Goal: Task Accomplishment & Management: Manage account settings

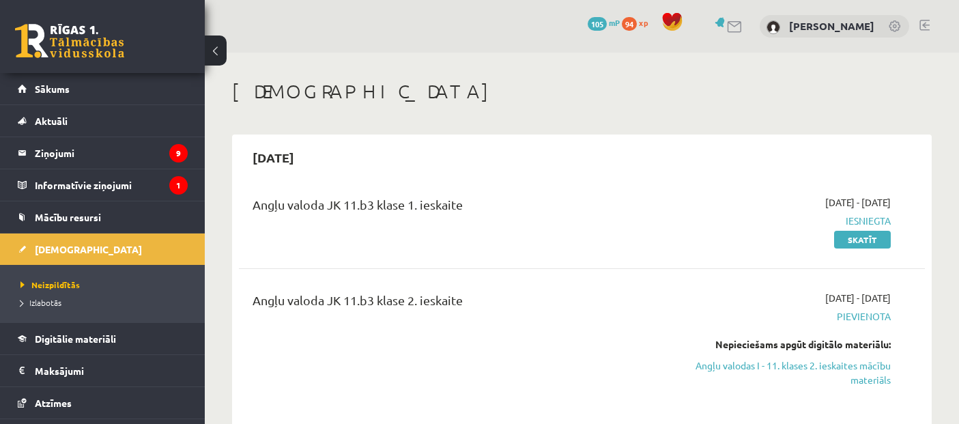
scroll to position [226, 0]
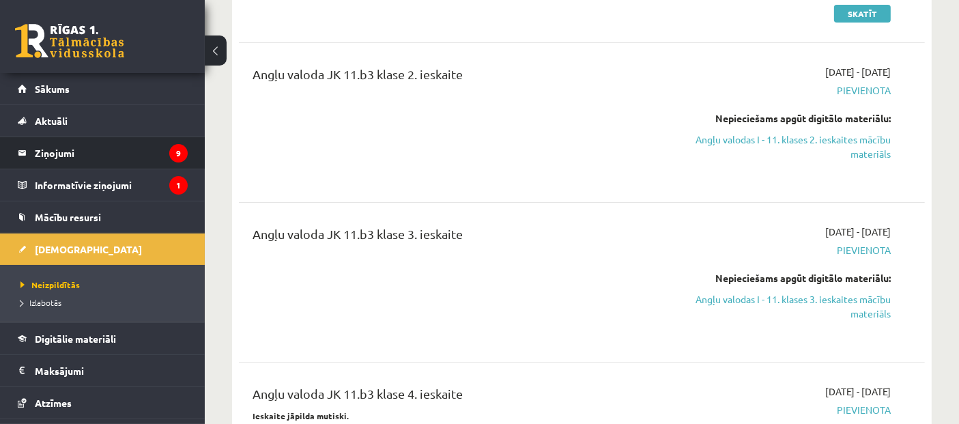
click at [181, 152] on li "Ziņojumi 9" at bounding box center [102, 153] width 205 height 33
click at [113, 160] on legend "Ziņojumi 9" at bounding box center [111, 152] width 153 height 31
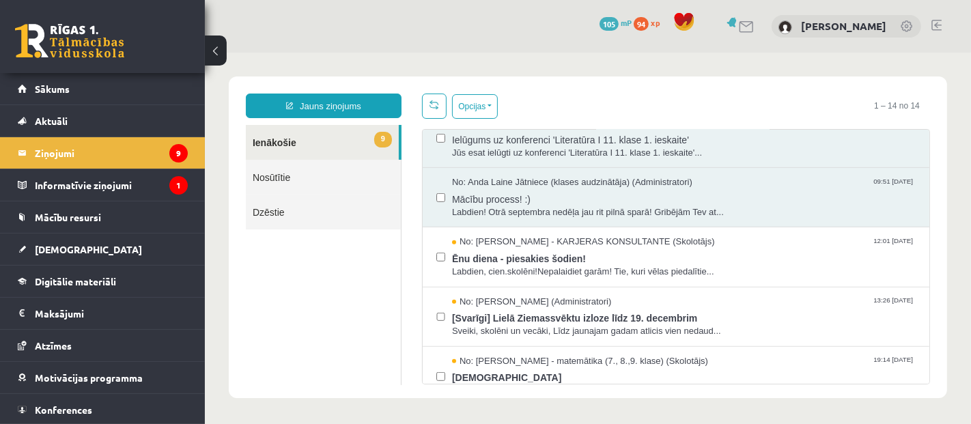
scroll to position [575, 0]
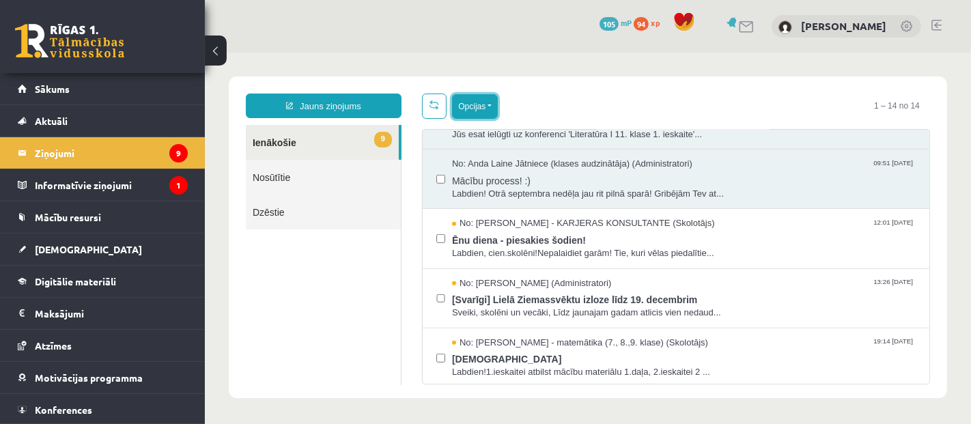
click at [469, 109] on button "Opcijas" at bounding box center [474, 106] width 46 height 25
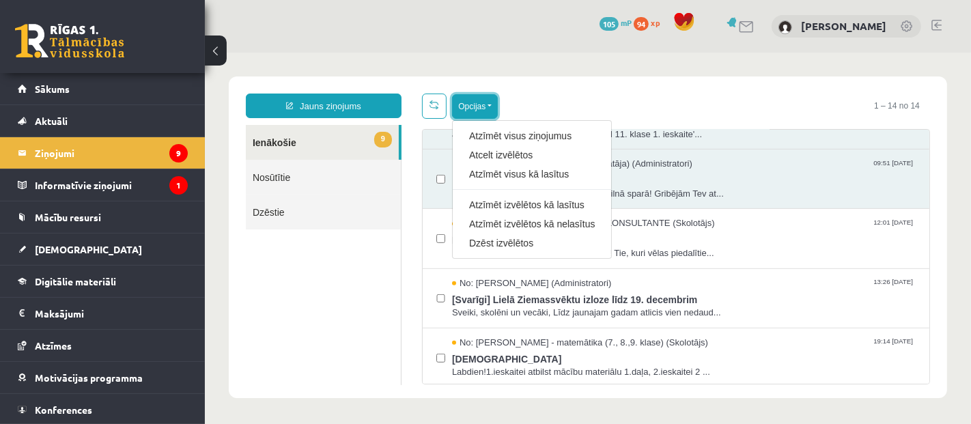
click at [469, 109] on button "Opcijas" at bounding box center [474, 106] width 46 height 25
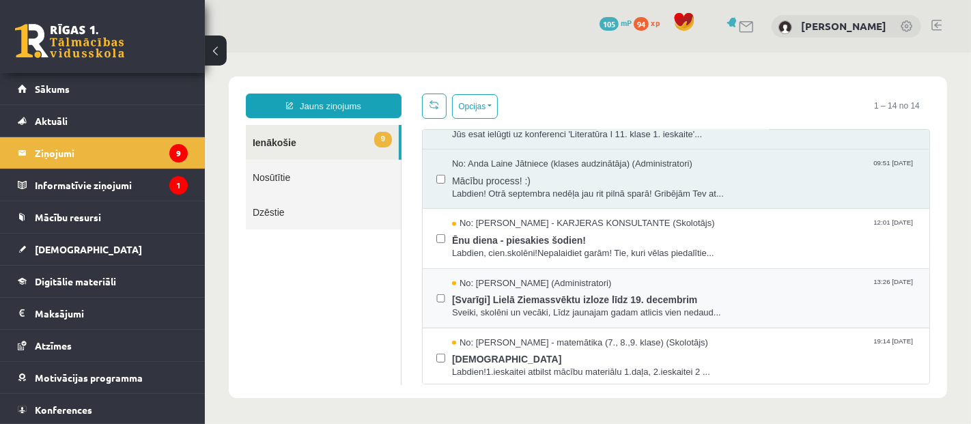
click at [438, 298] on label at bounding box center [440, 290] width 9 height 29
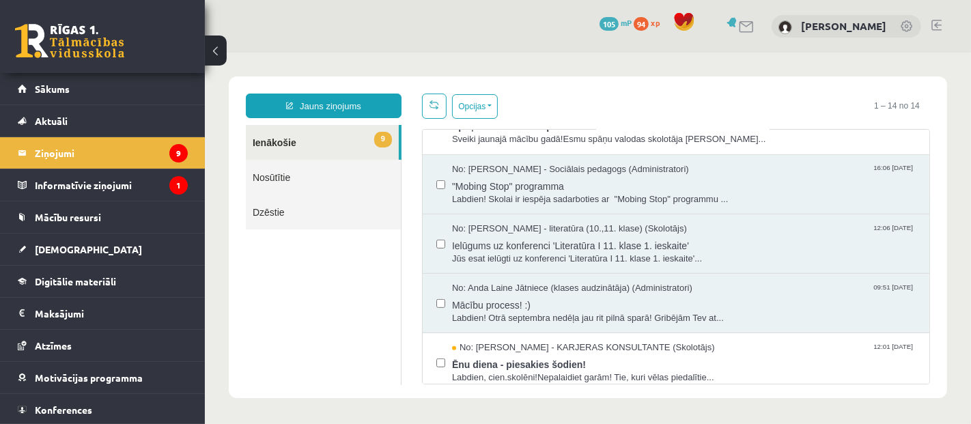
scroll to position [425, 0]
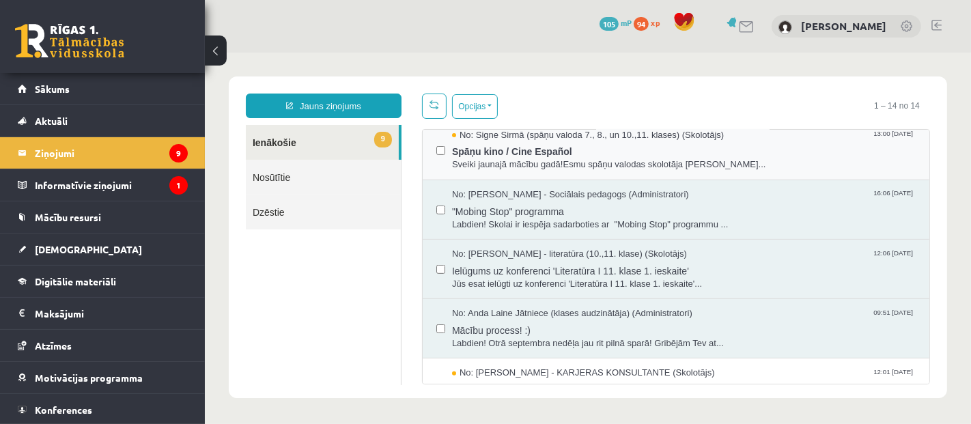
click at [430, 146] on div "No: Signe Sirmā (spāņu valoda 7., 8., un 10.,11. klases) (Skolotājs) 13:00 10/0…" at bounding box center [675, 149] width 507 height 59
click at [438, 201] on label at bounding box center [440, 202] width 9 height 29
click at [442, 147] on div "No: Signe Sirmā (spāņu valoda 7., 8., un 10.,11. klases) (Skolotājs) 13:00 10/0…" at bounding box center [675, 149] width 479 height 42
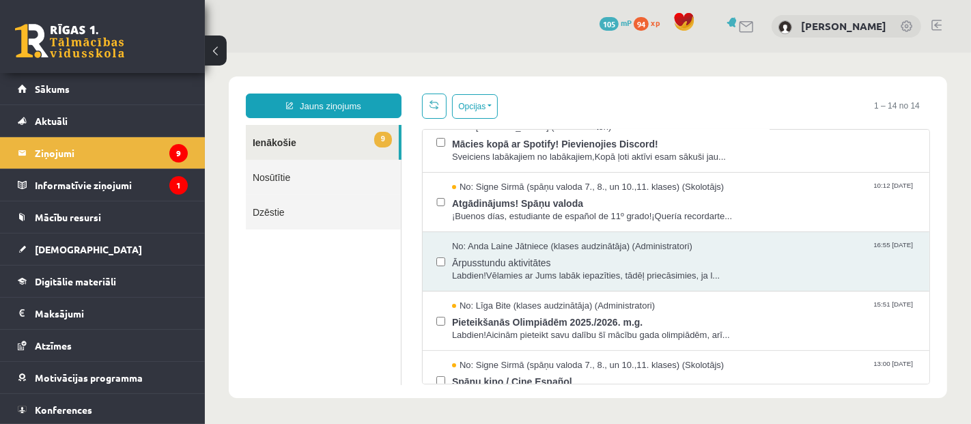
scroll to position [193, 0]
click at [474, 91] on div "Jauns ziņojums 9 Ienākošie Nosūtītie Dzēstie * ********* ********* ******* Opci…" at bounding box center [587, 237] width 718 height 322
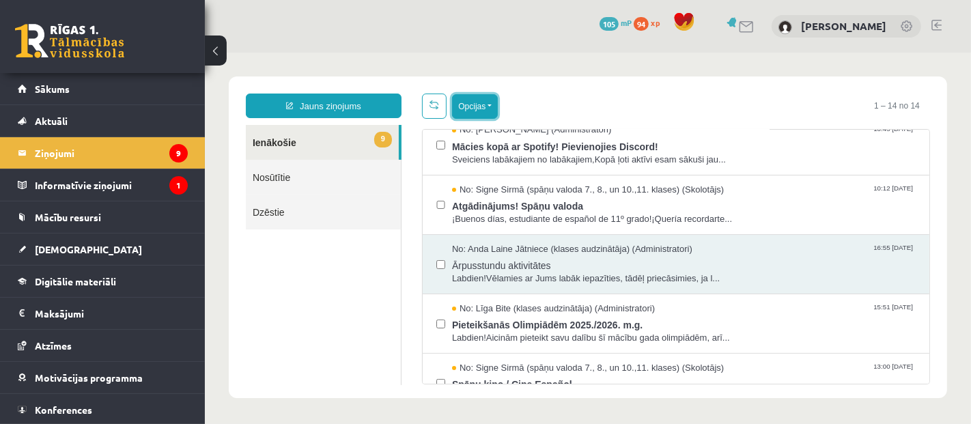
click at [477, 103] on button "Opcijas" at bounding box center [474, 106] width 46 height 25
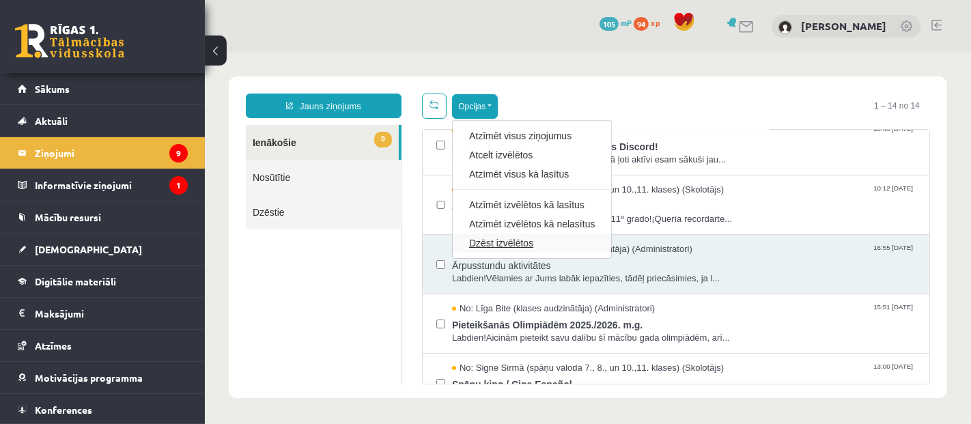
click at [477, 236] on link "Dzēst izvēlētos" at bounding box center [531, 243] width 126 height 14
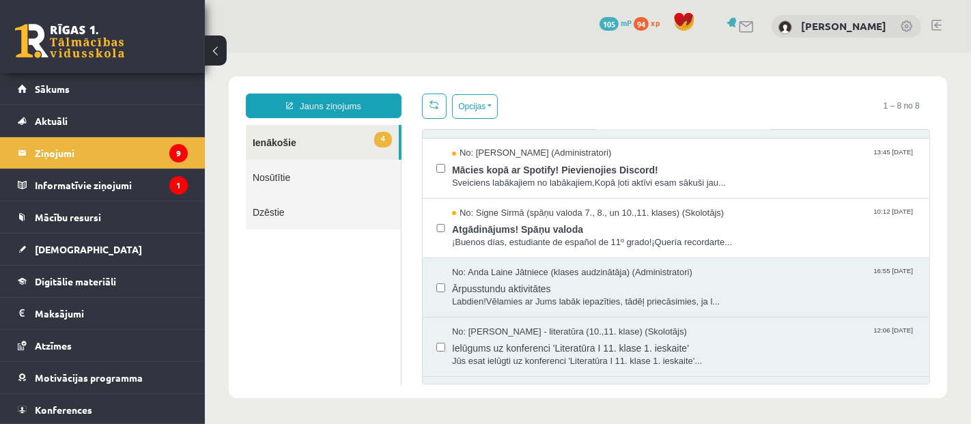
scroll to position [169, 0]
click at [477, 285] on span "Ārpusstundu aktivitātes" at bounding box center [683, 286] width 464 height 17
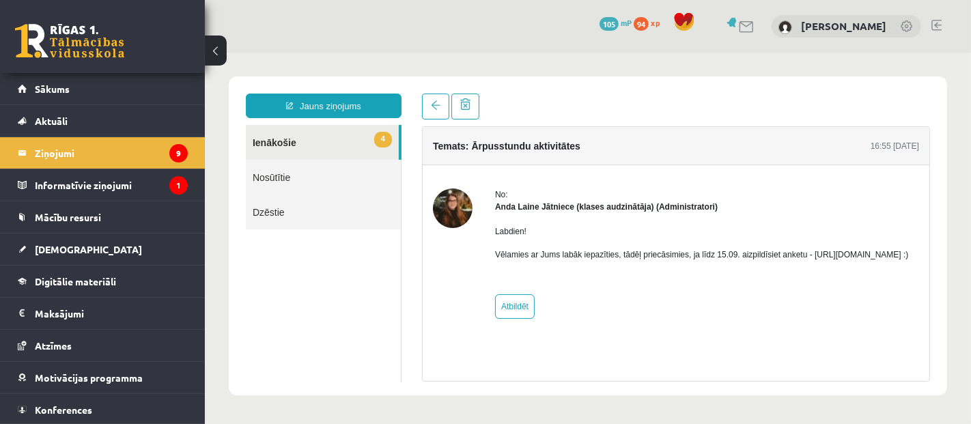
scroll to position [0, 0]
click at [469, 103] on span at bounding box center [464, 104] width 10 height 12
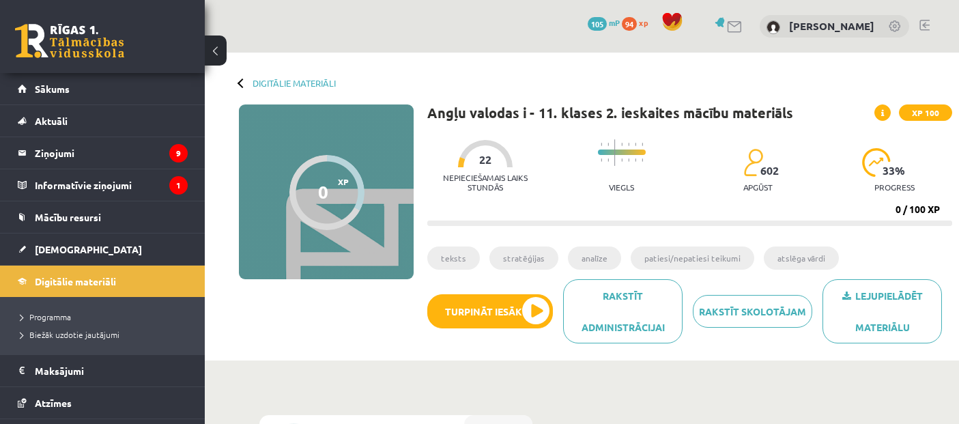
scroll to position [249, 0]
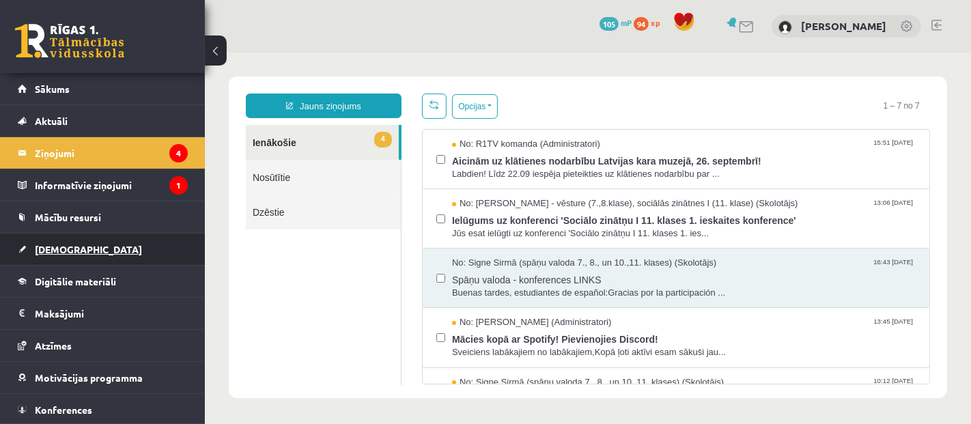
click at [64, 245] on span "[DEMOGRAPHIC_DATA]" at bounding box center [88, 249] width 107 height 12
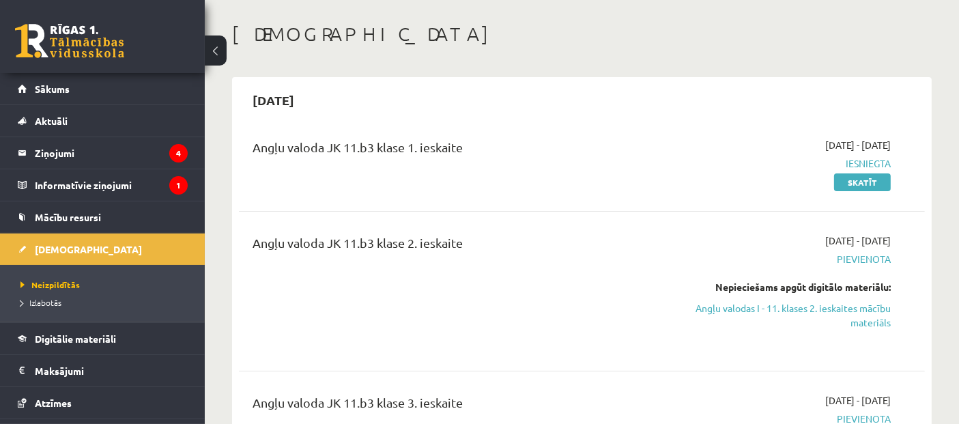
scroll to position [57, 0]
